Goal: Information Seeking & Learning: Learn about a topic

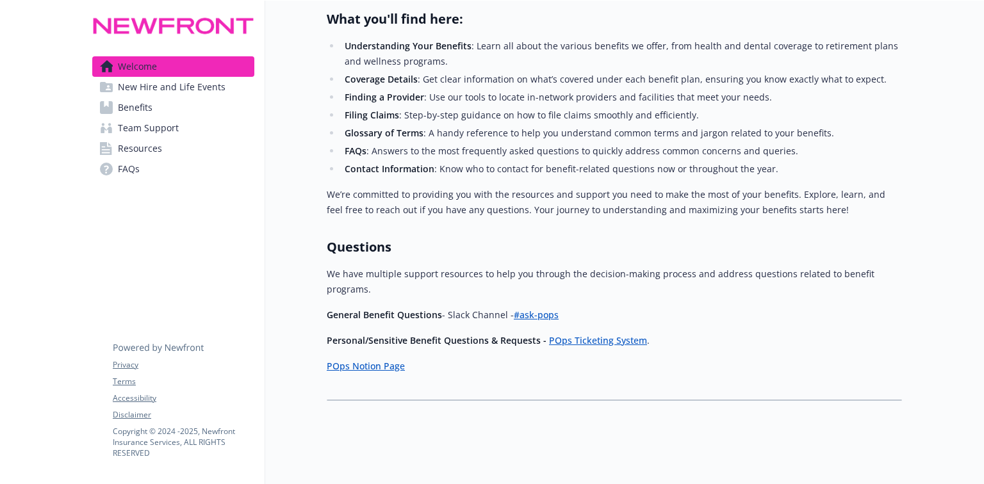
scroll to position [452, 0]
click at [139, 107] on span "Benefits" at bounding box center [135, 107] width 35 height 20
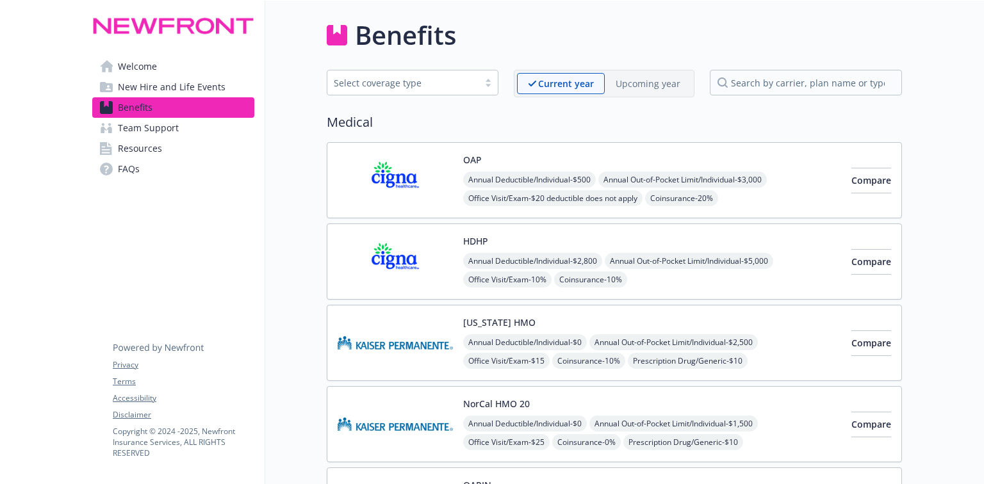
click at [366, 175] on img at bounding box center [395, 180] width 115 height 54
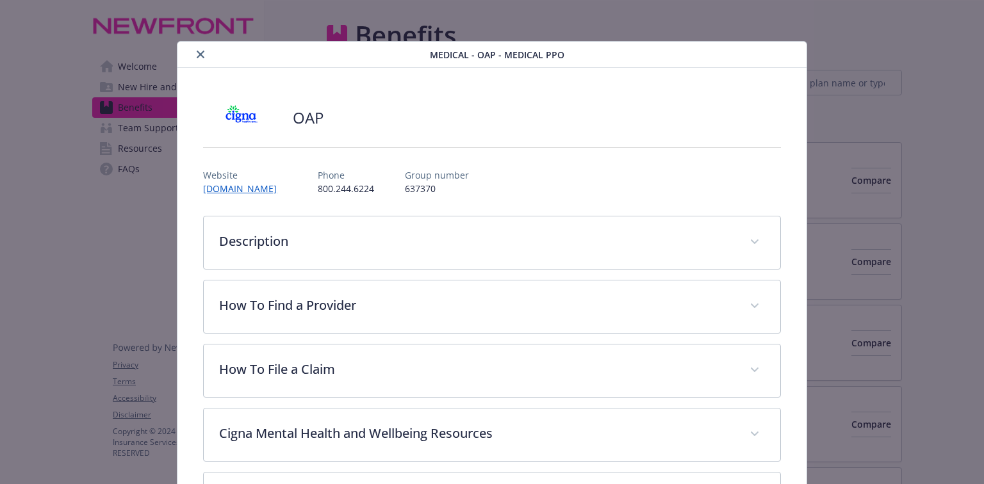
scroll to position [38, 0]
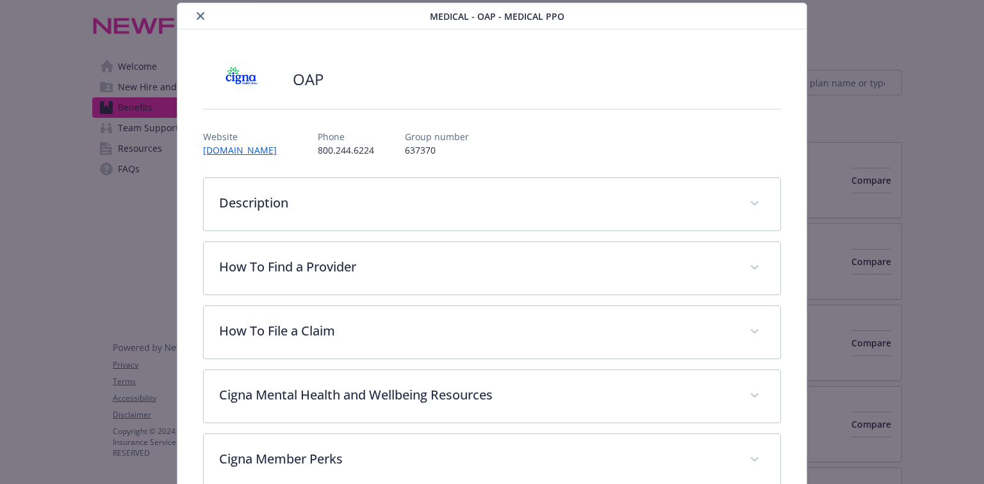
click at [200, 15] on icon "close" at bounding box center [201, 16] width 8 height 8
